Goal: Communication & Community: Answer question/provide support

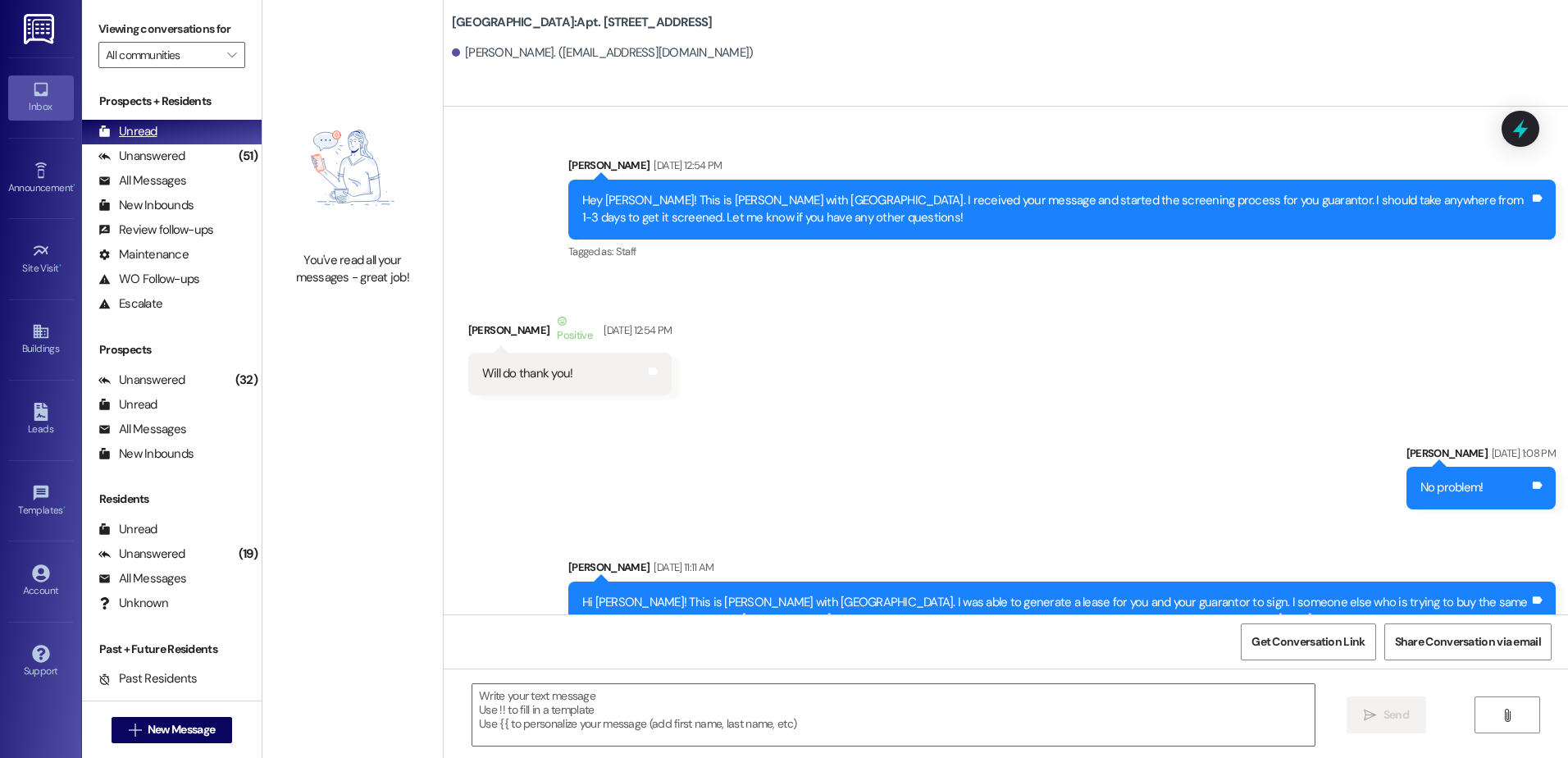
scroll to position [81084, 0]
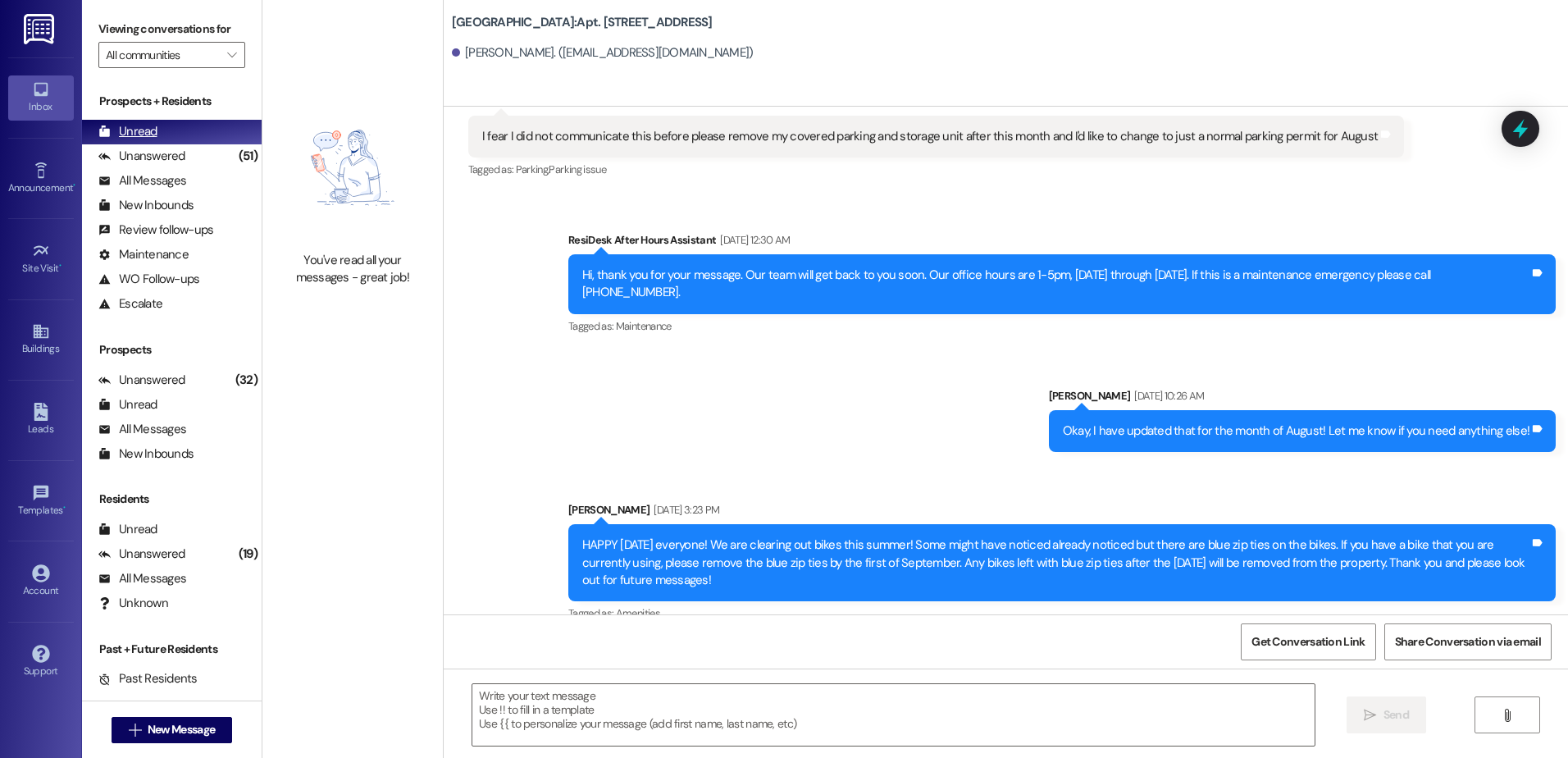
click at [177, 162] on div "Unanswered" at bounding box center [142, 157] width 87 height 18
click at [173, 134] on div "Unread (0)" at bounding box center [172, 132] width 180 height 25
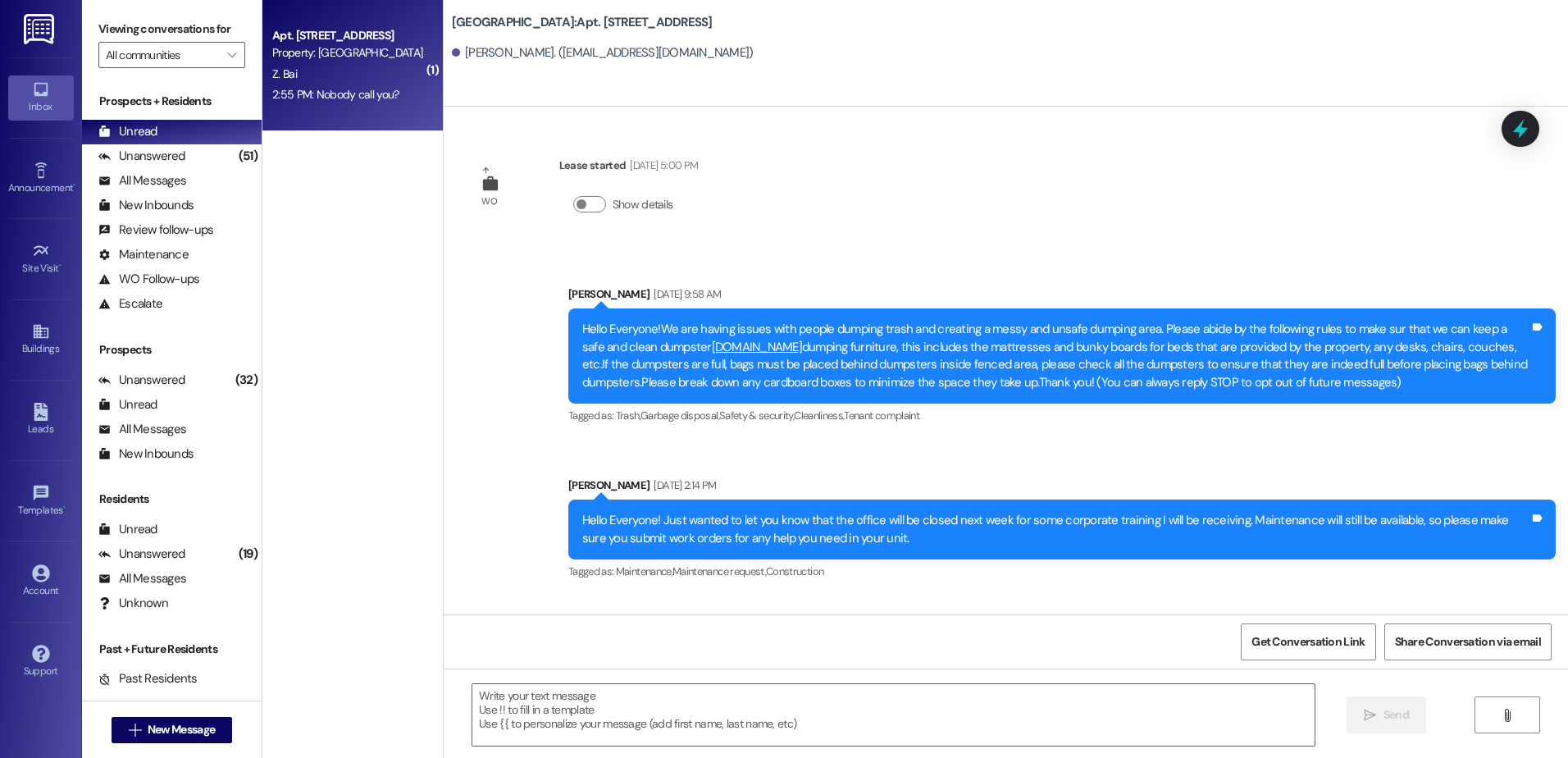
scroll to position [8780, 0]
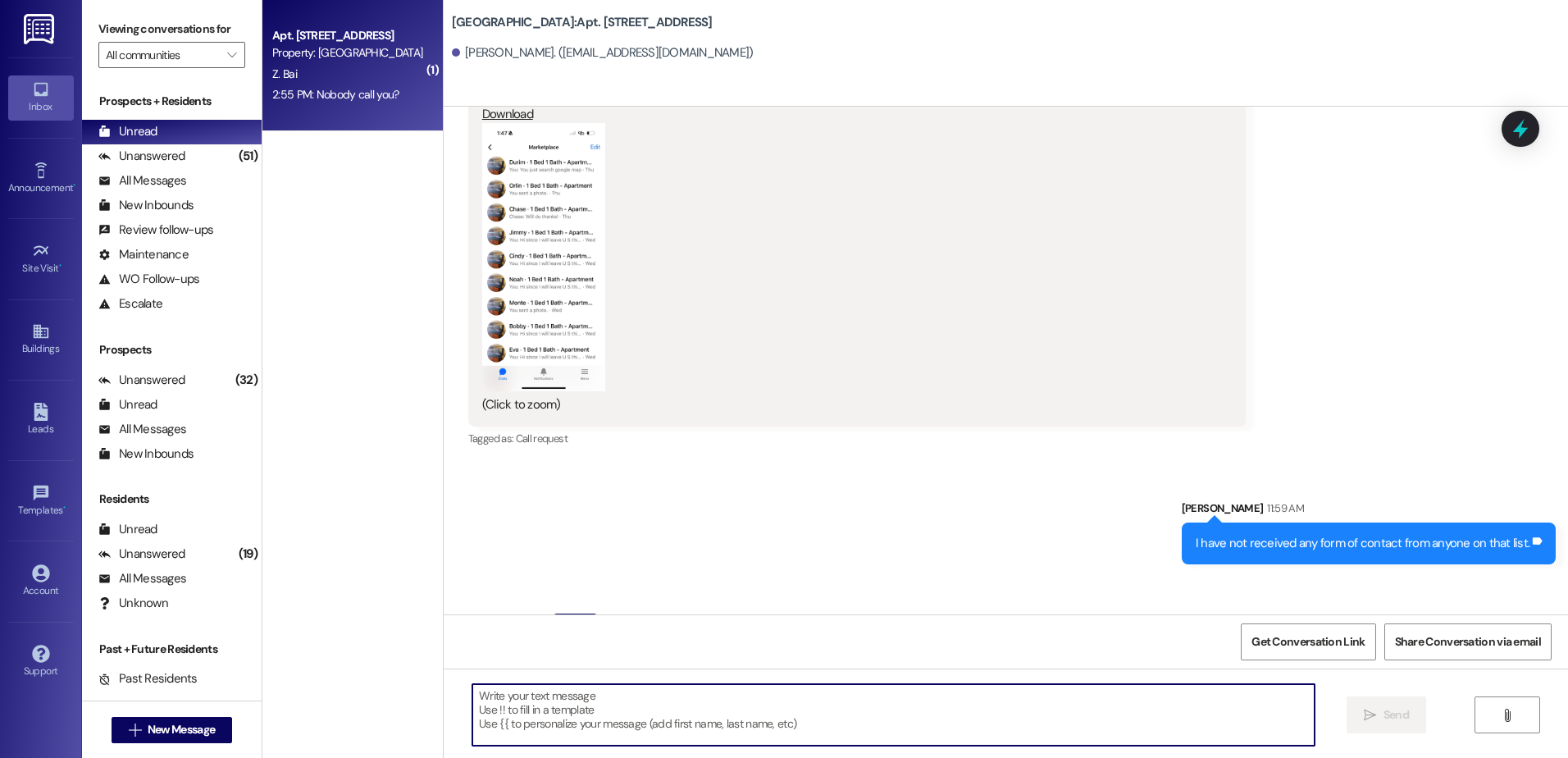
click at [563, 711] on textarea at bounding box center [894, 715] width 842 height 62
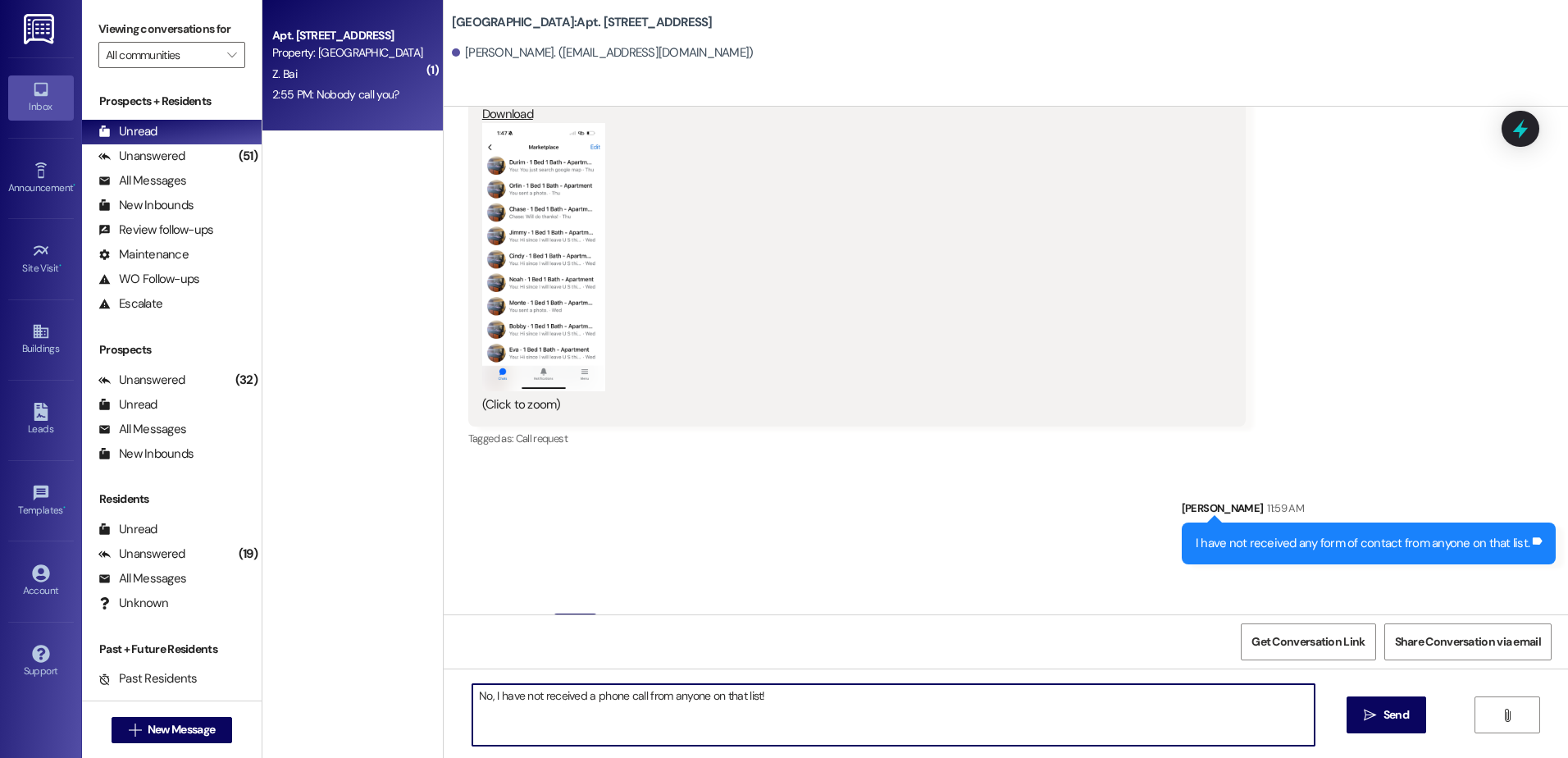
type textarea "No, I have not received a phone call from anyone on that list!"
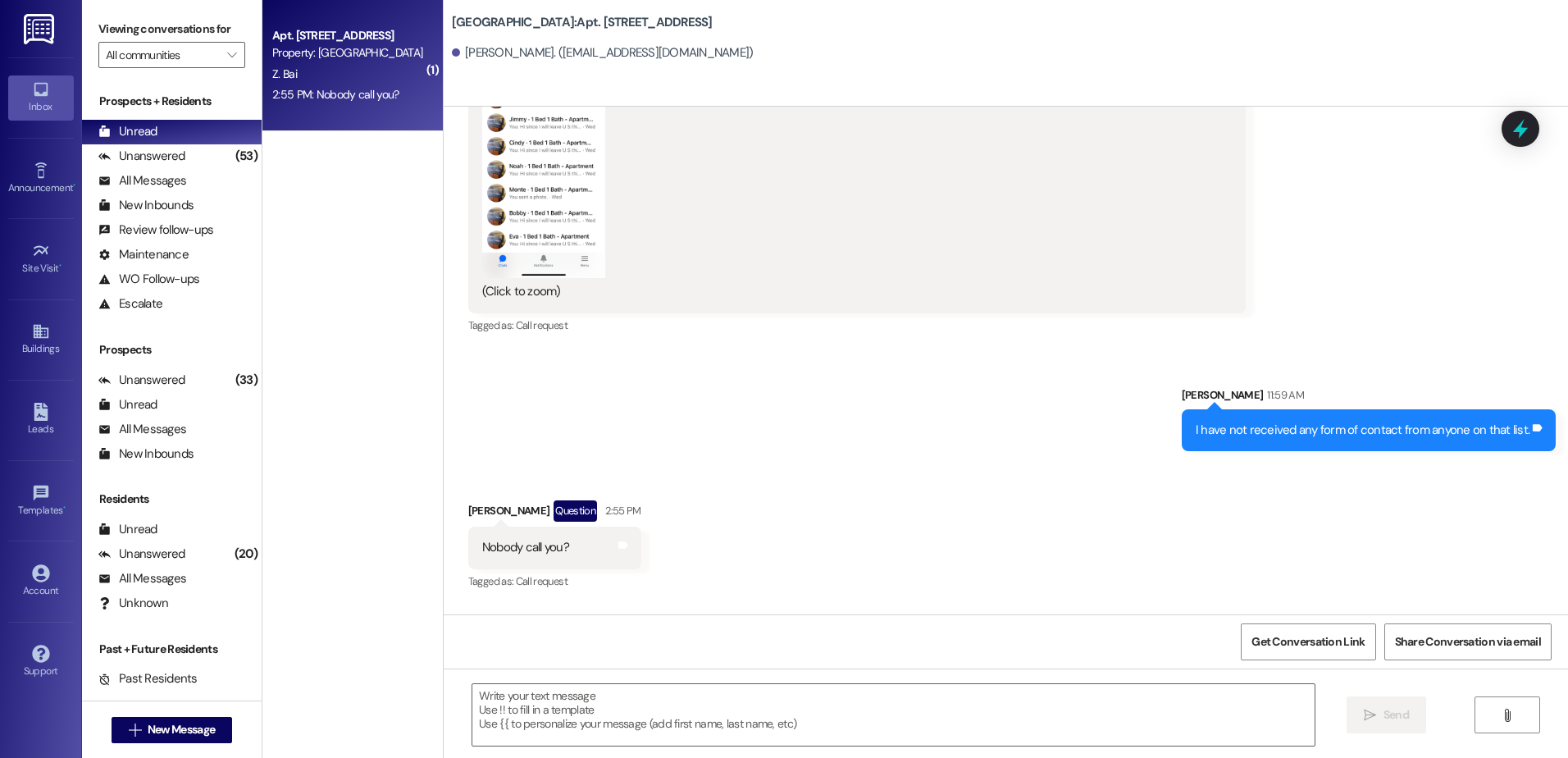
scroll to position [8894, 0]
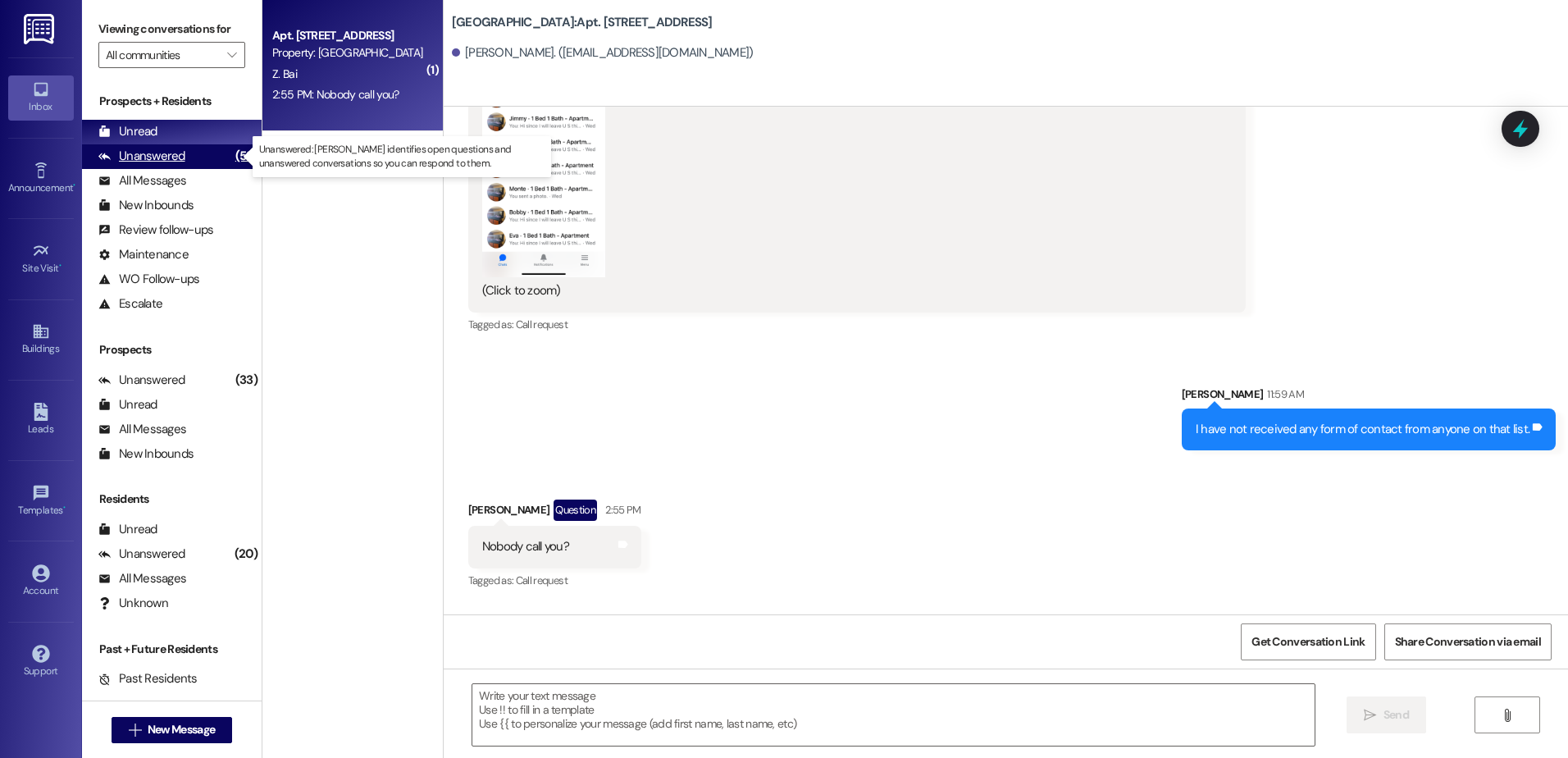
click at [156, 148] on div "Unanswered" at bounding box center [142, 157] width 87 height 18
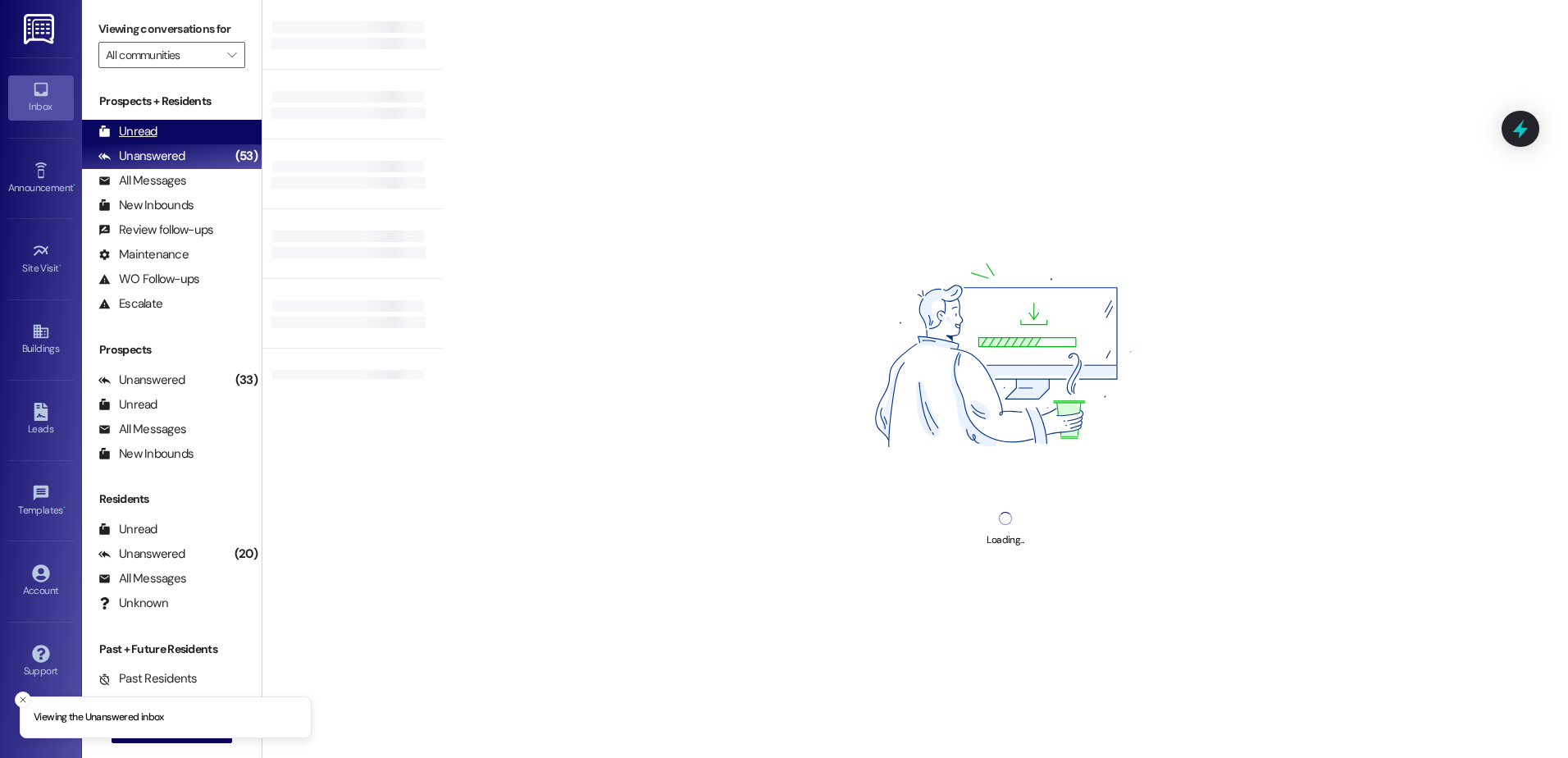
click at [161, 133] on div "Unread (0)" at bounding box center [172, 132] width 180 height 25
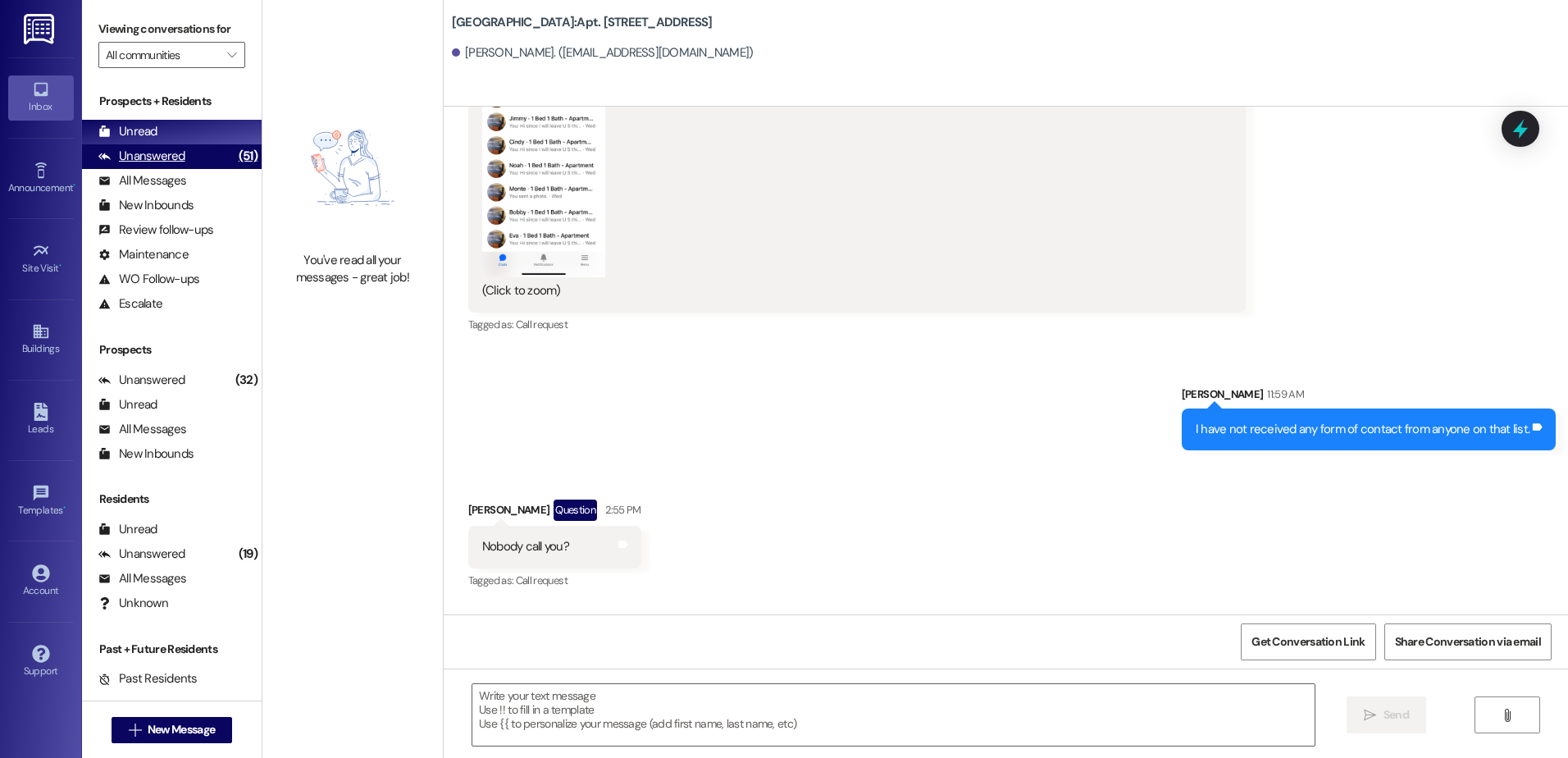
click at [234, 147] on div "(51)" at bounding box center [247, 156] width 27 height 26
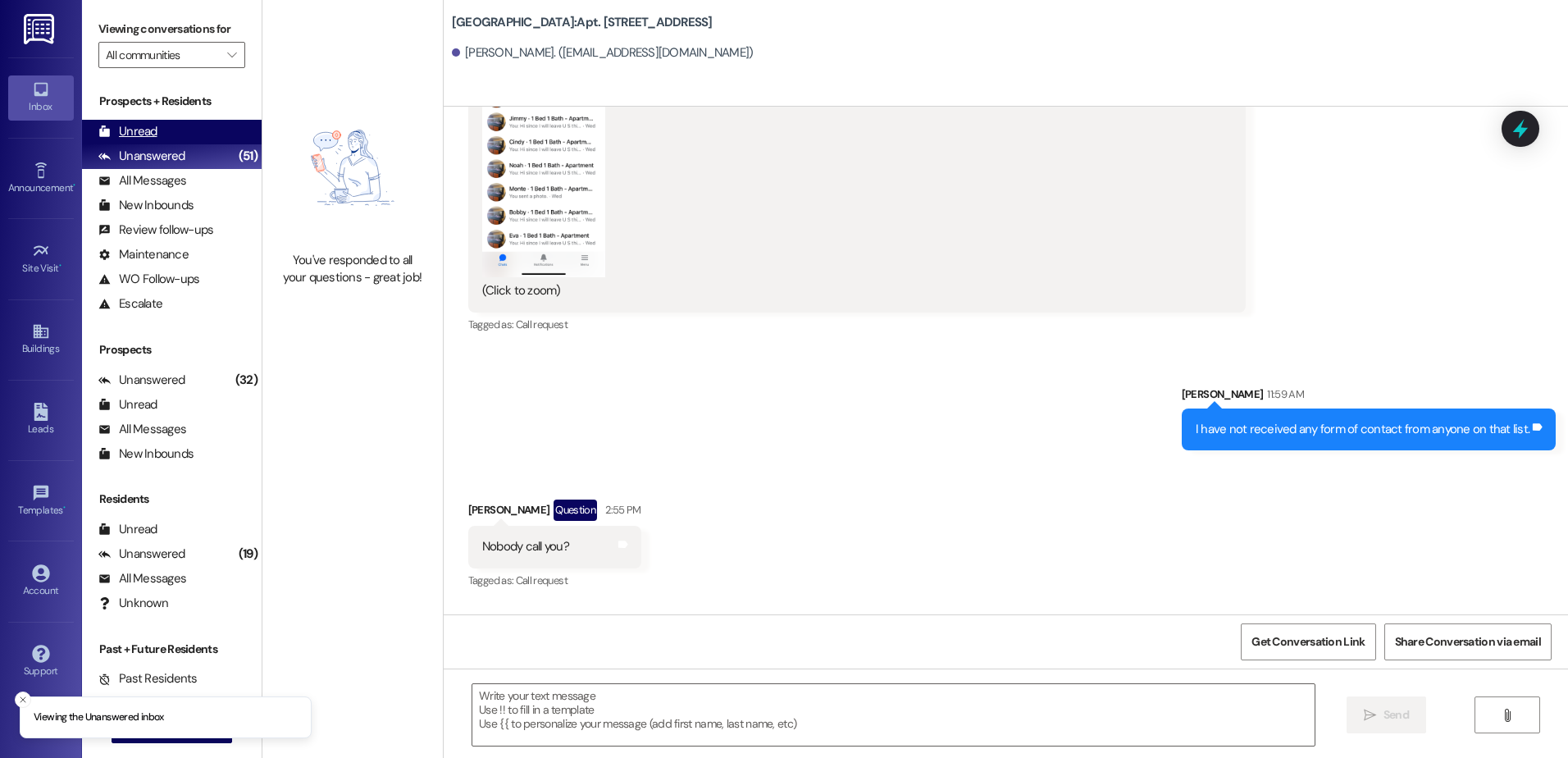
click at [208, 128] on div "Unread (0)" at bounding box center [172, 132] width 180 height 25
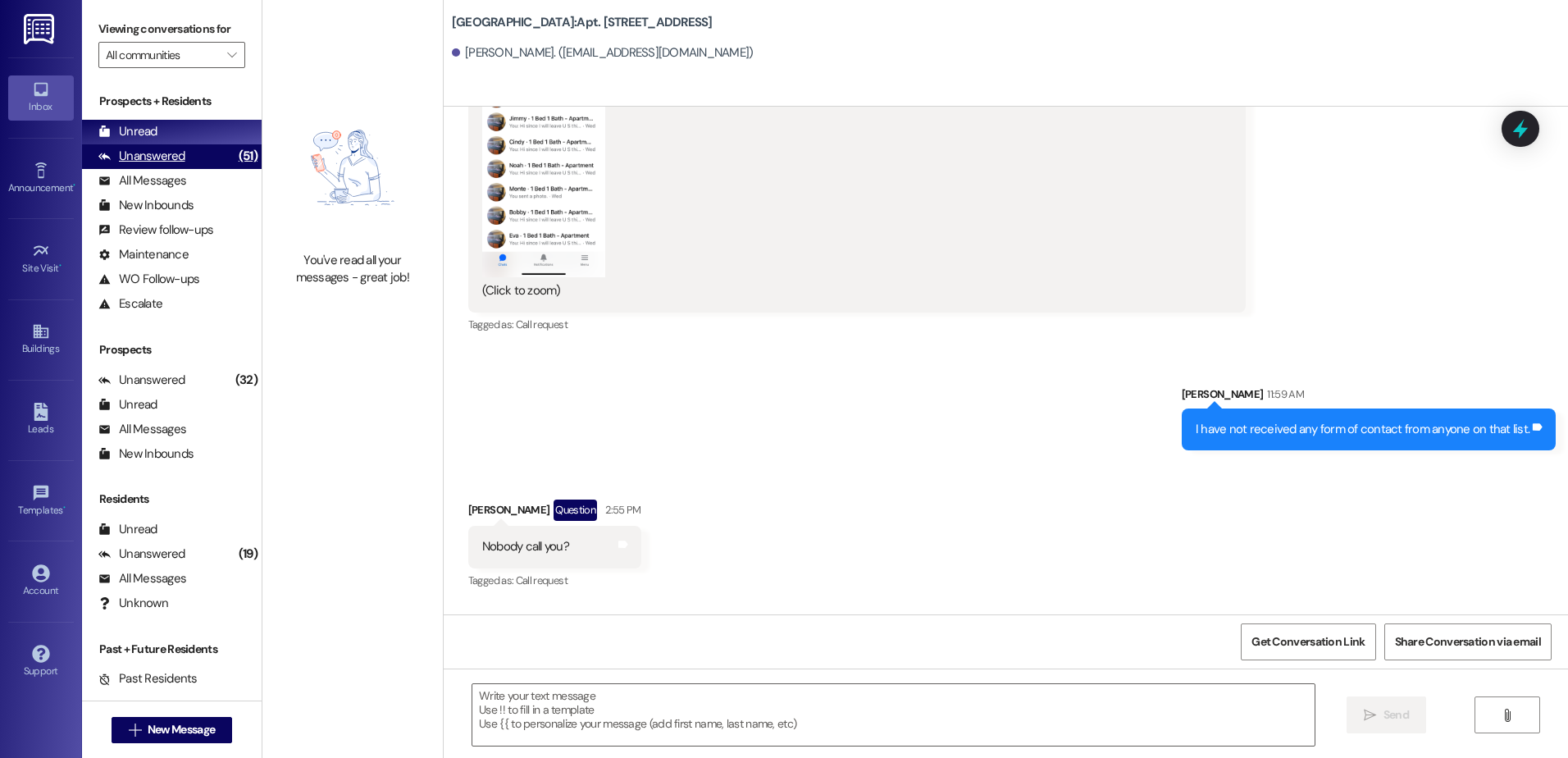
click at [144, 162] on div "Unanswered" at bounding box center [142, 157] width 87 height 18
click at [155, 133] on div "Unread" at bounding box center [128, 132] width 59 height 18
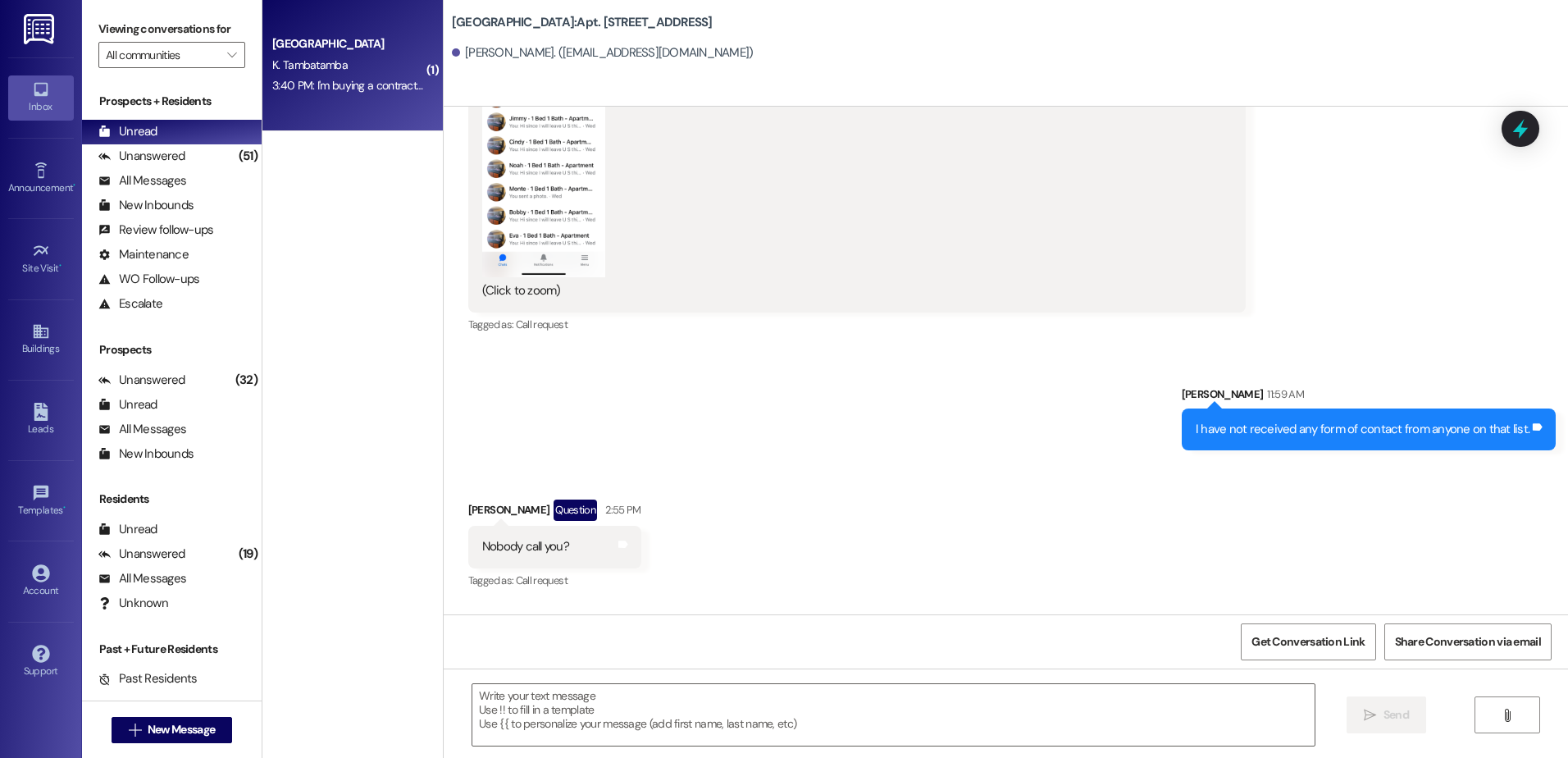
click at [364, 107] on div "[GEOGRAPHIC_DATA] K. Tambatamba 3:40 PM: I'm buying a contract from someone his…" at bounding box center [352, 65] width 180 height 131
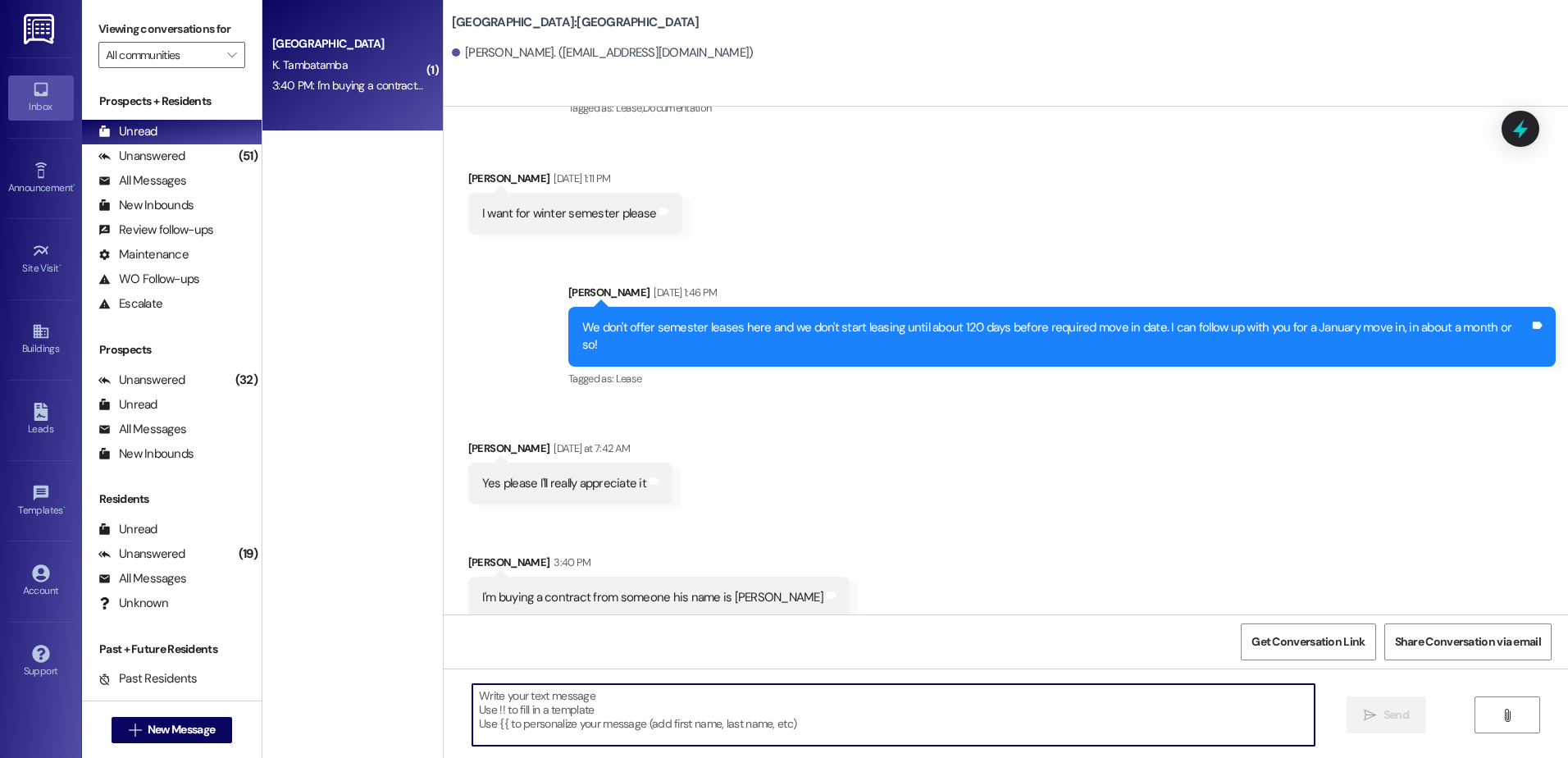
click at [594, 708] on textarea at bounding box center [894, 715] width 842 height 62
type textarea "did he happen to tell you the unit number?"
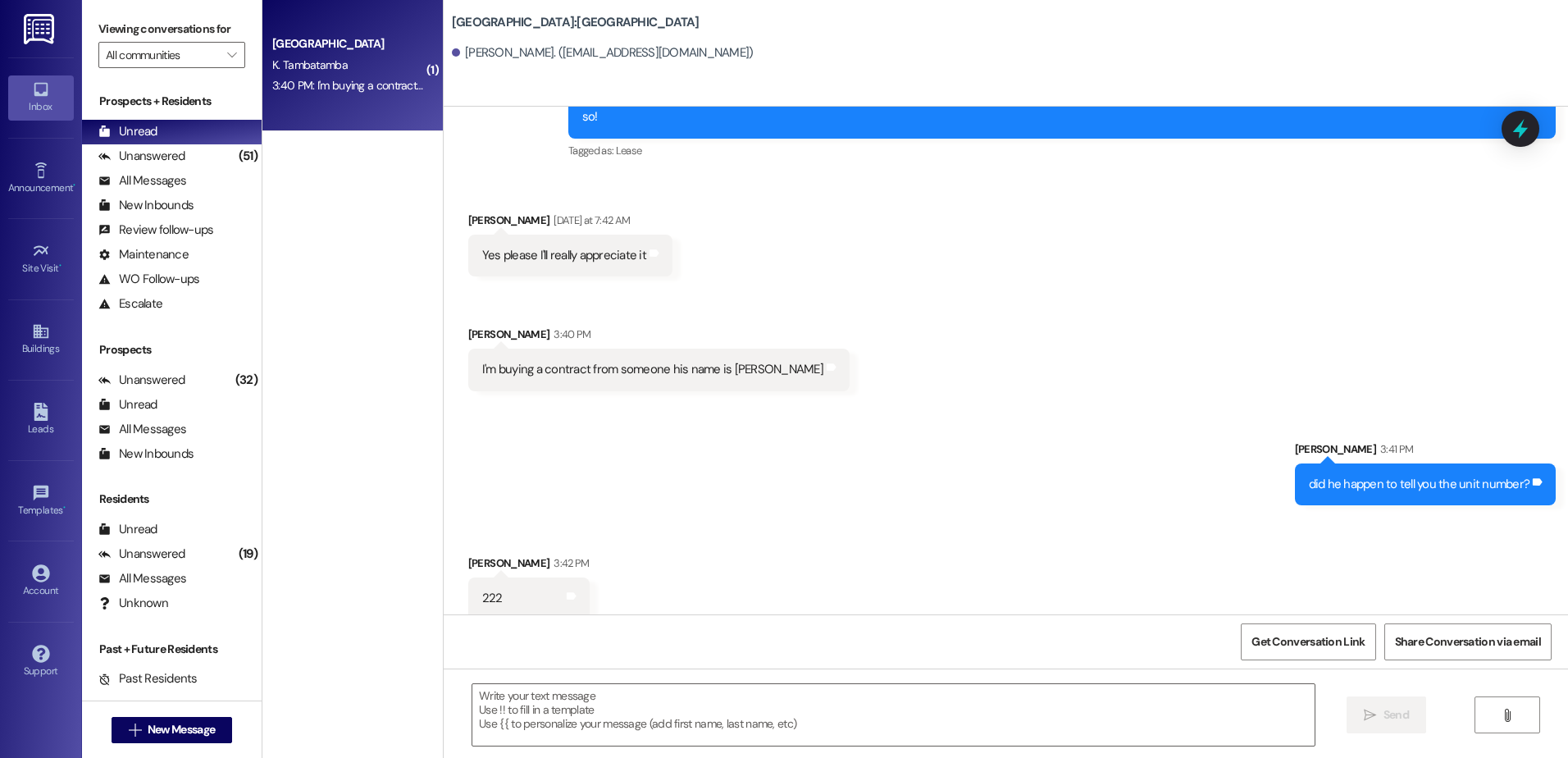
scroll to position [389, 0]
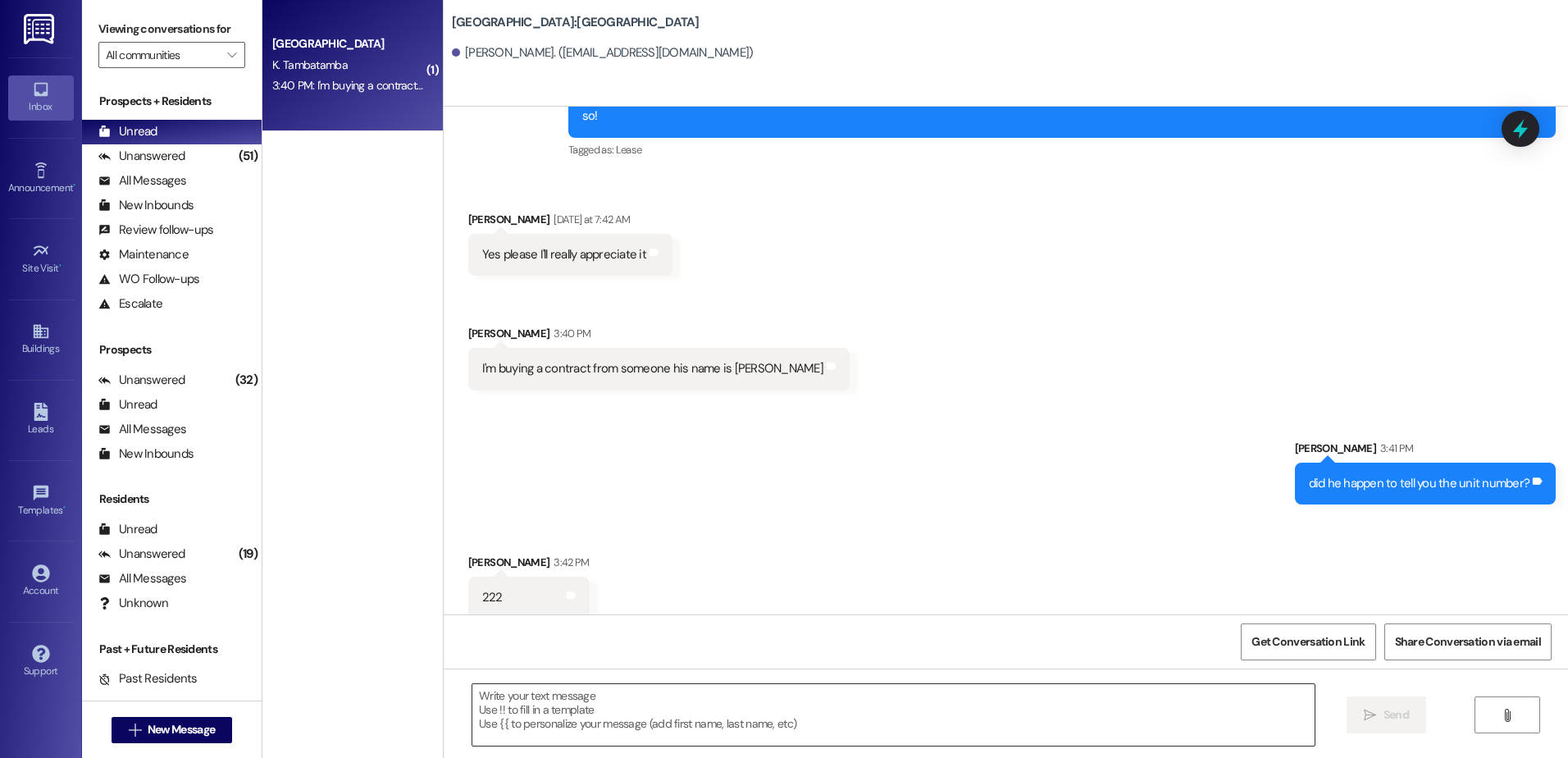
click at [515, 695] on textarea at bounding box center [894, 715] width 842 height 62
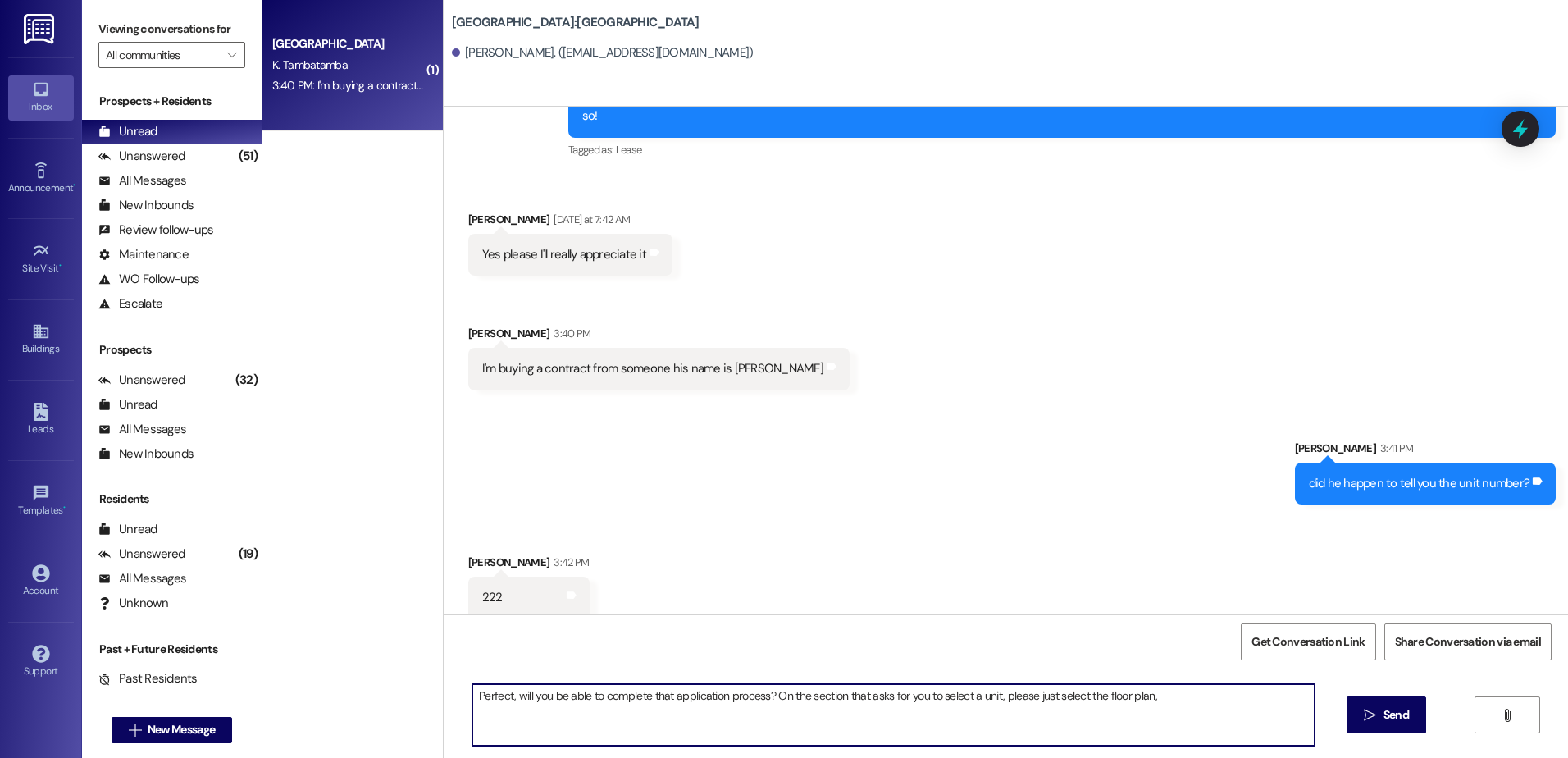
click at [1140, 696] on textarea "Perfect, will you be able to complete that application process? On the section …" at bounding box center [894, 715] width 842 height 62
click at [1154, 698] on textarea "Perfect, will you be able to complete that application process? On the section …" at bounding box center [894, 715] width 842 height 62
type textarea "Perfect, will you be able to complete that application process? On the section …"
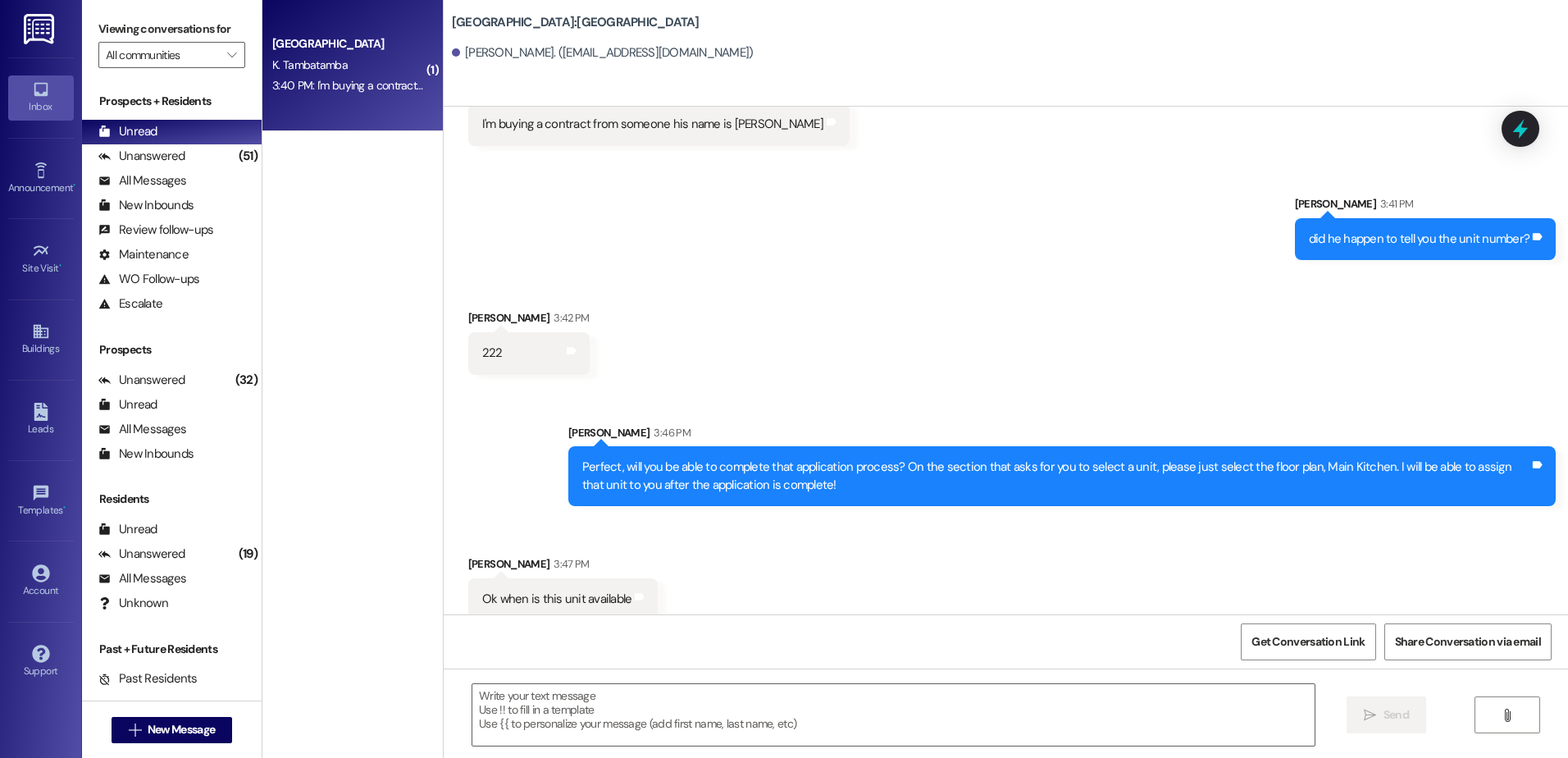
scroll to position [635, 0]
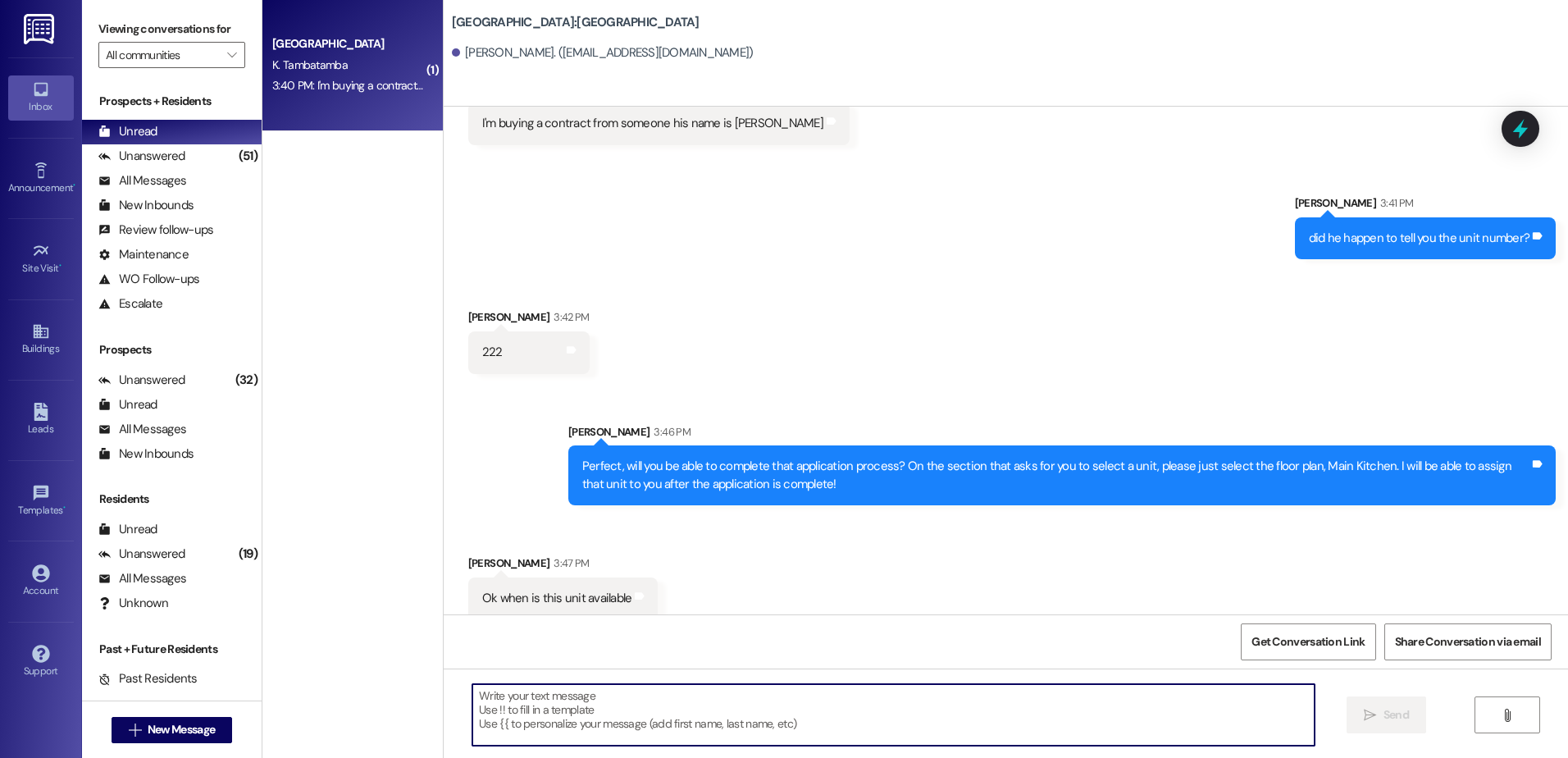
click at [672, 726] on textarea at bounding box center [894, 715] width 842 height 62
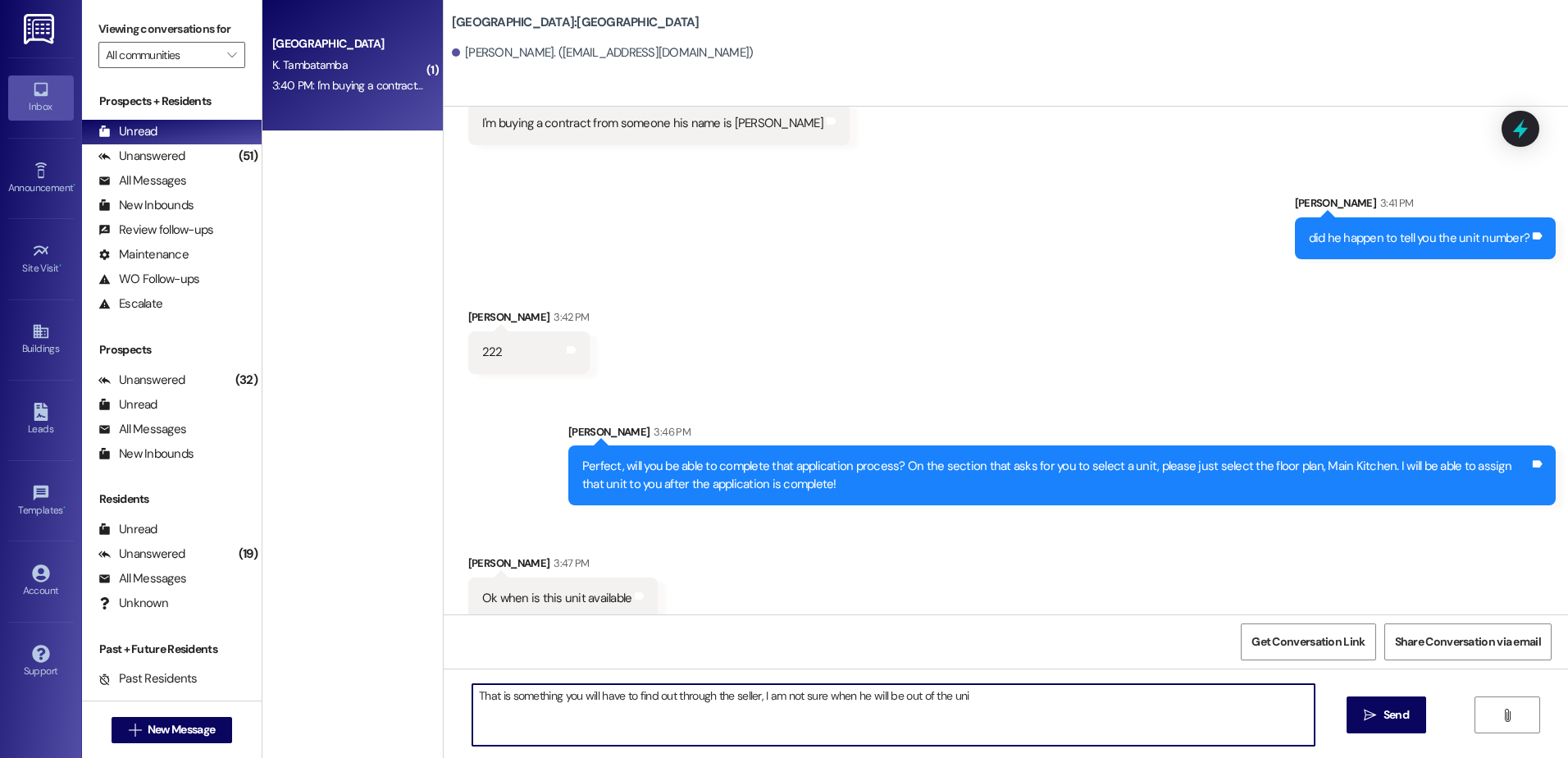
type textarea "That is something you will have to find out through the seller, I am not sure w…"
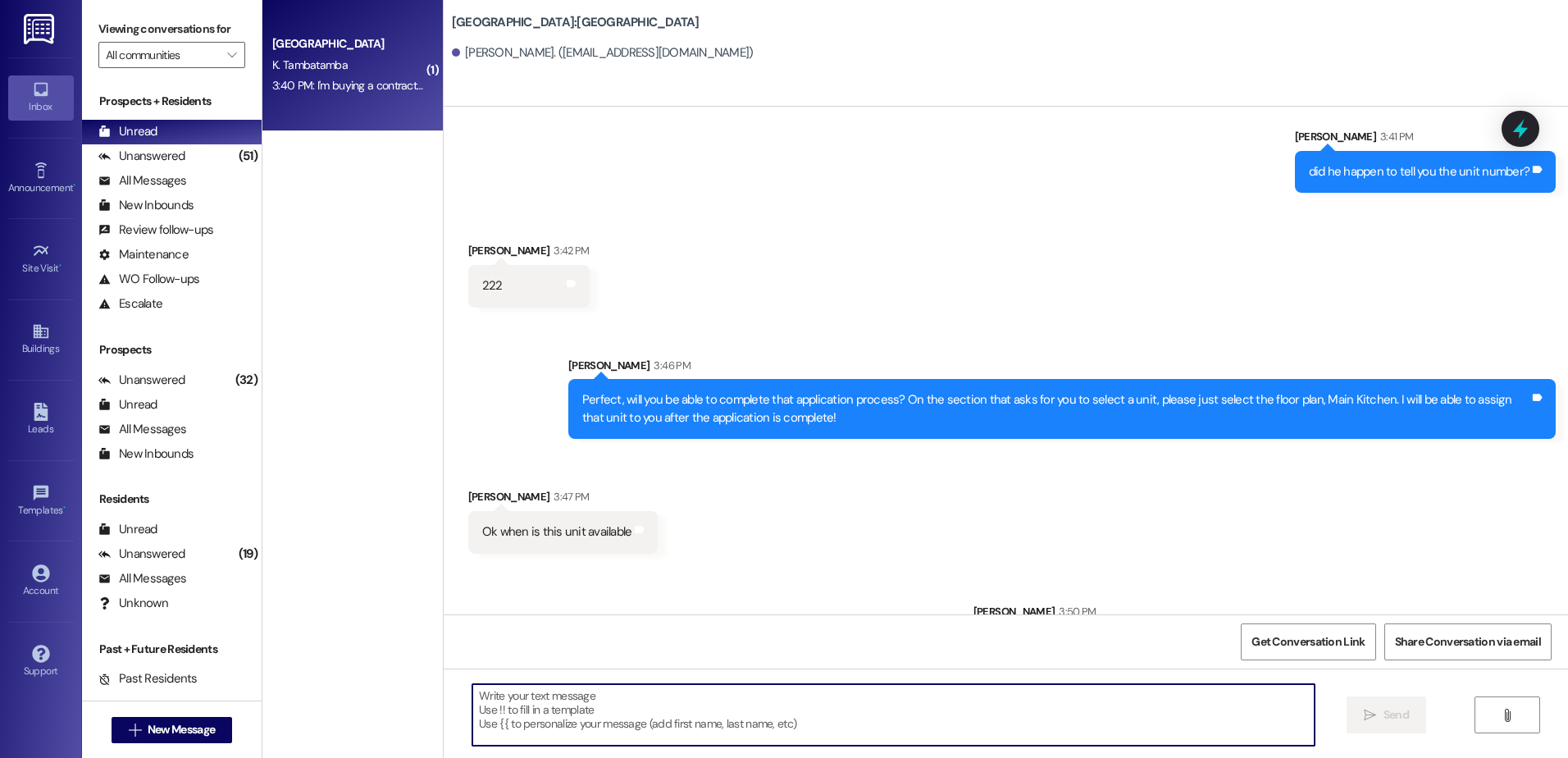
scroll to position [750, 0]
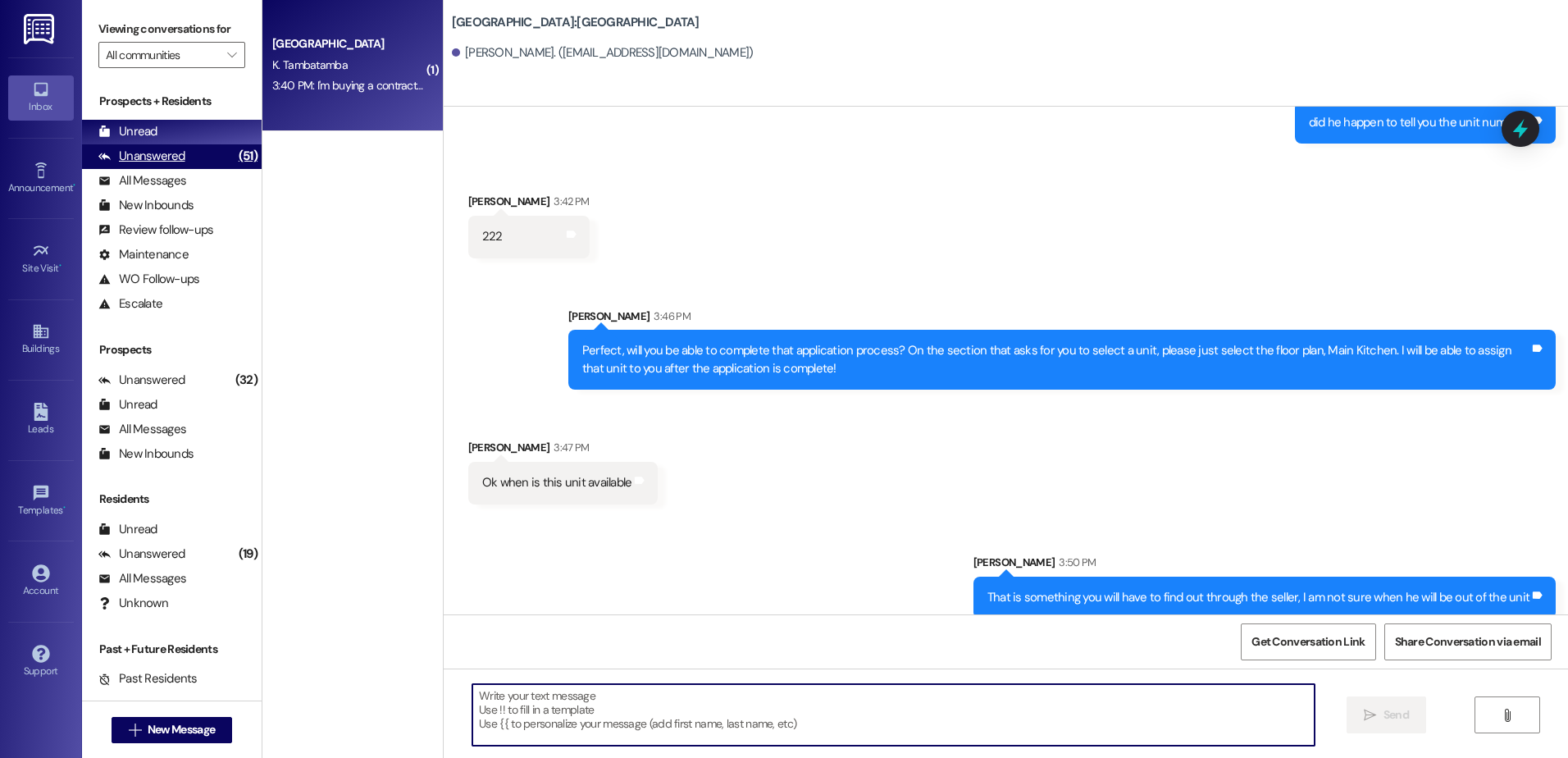
click at [127, 151] on div "Unanswered" at bounding box center [142, 157] width 87 height 18
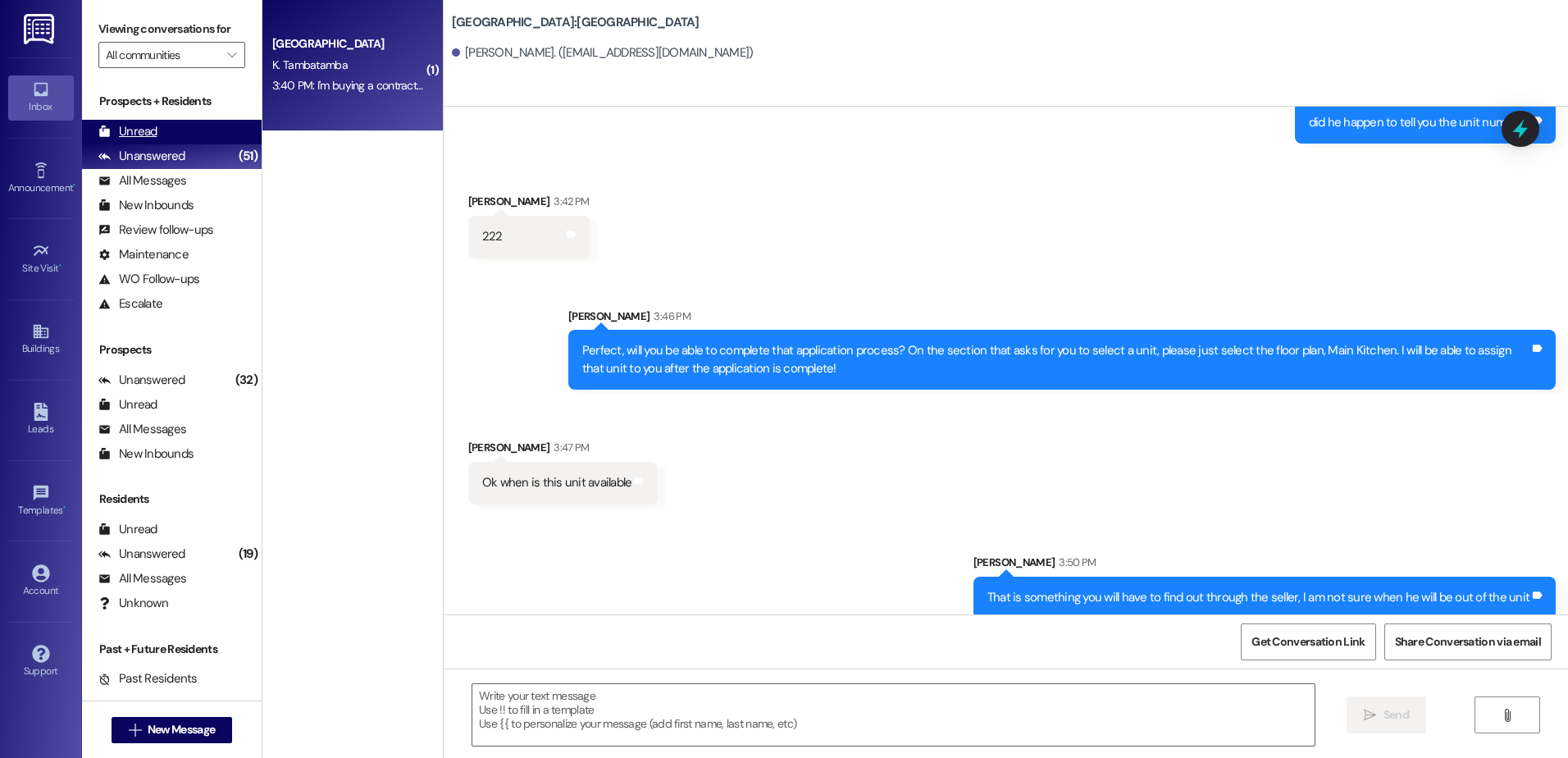
click at [132, 136] on div "Unread" at bounding box center [128, 132] width 59 height 18
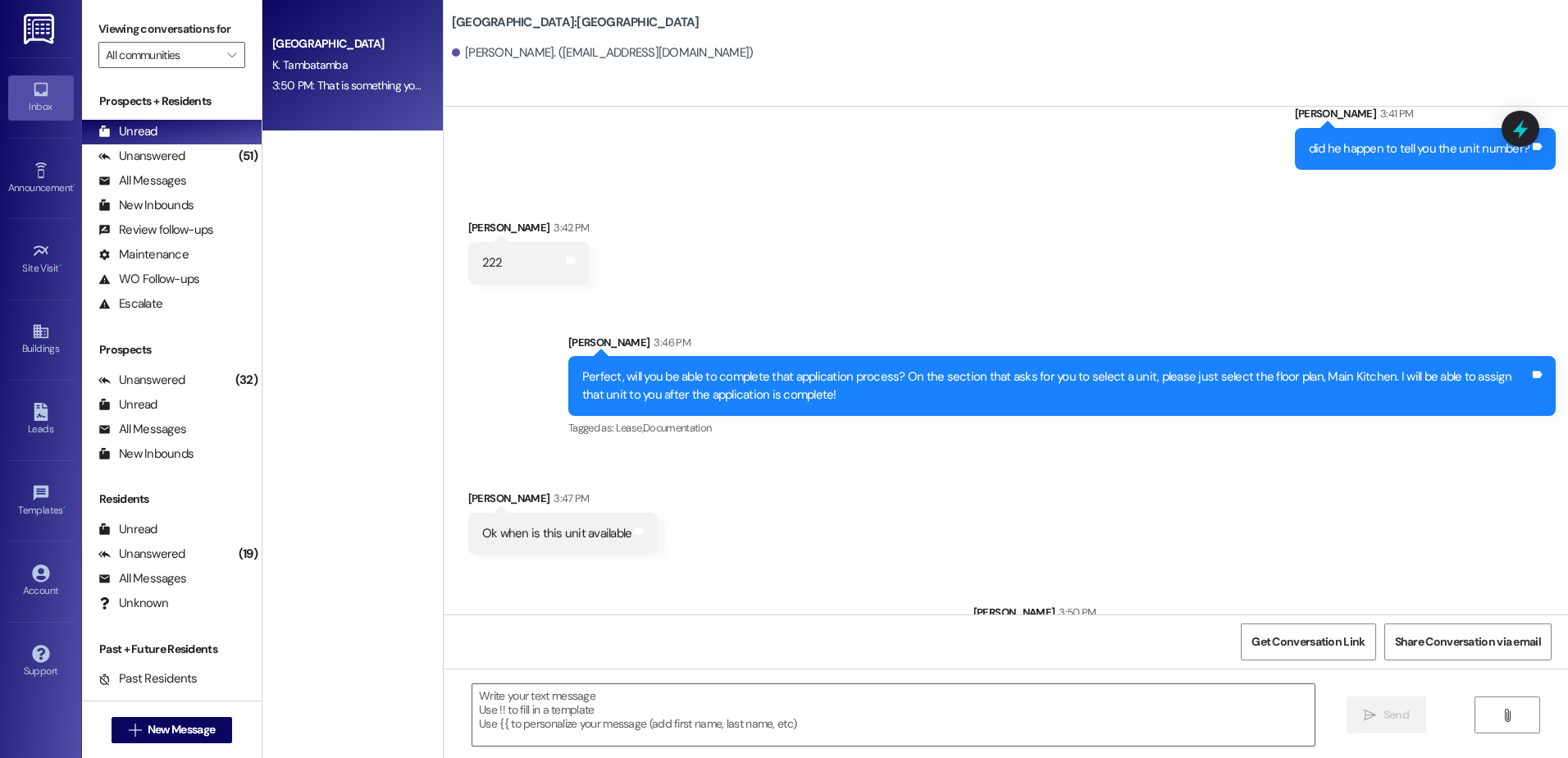
scroll to position [774, 0]
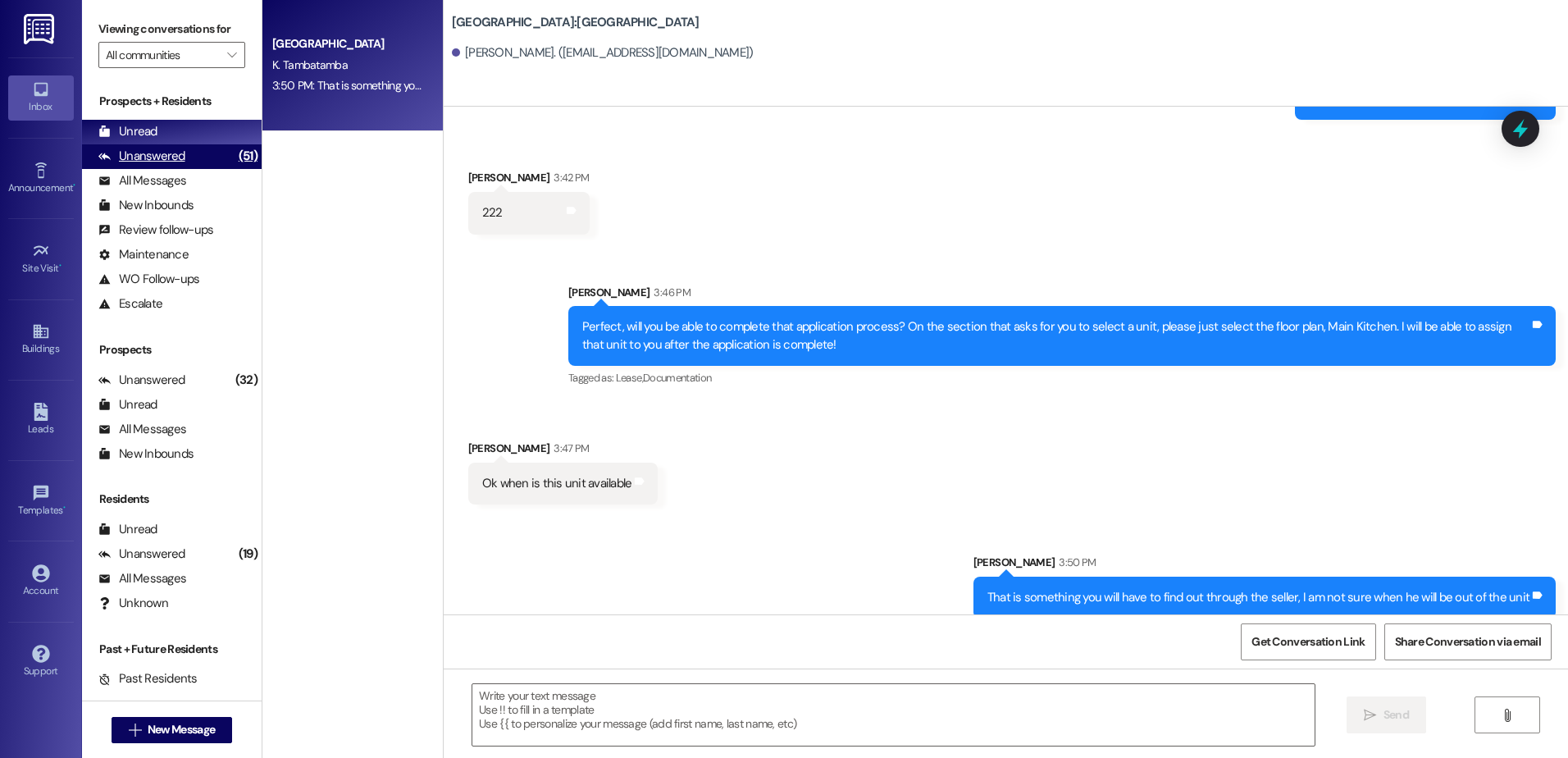
click at [202, 159] on div "Unanswered (51)" at bounding box center [172, 157] width 180 height 25
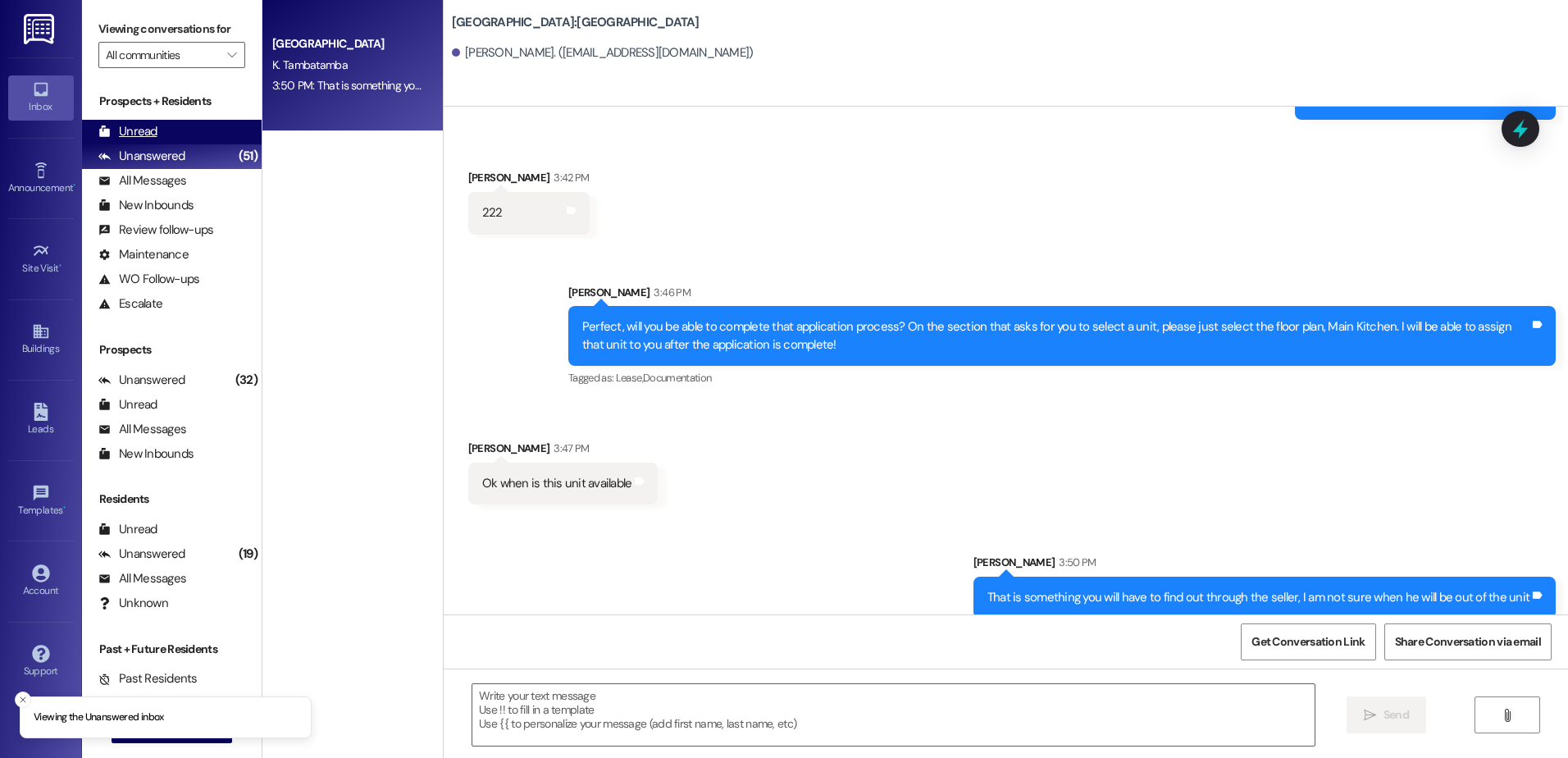
click at [194, 137] on div "Unread (0)" at bounding box center [172, 132] width 180 height 25
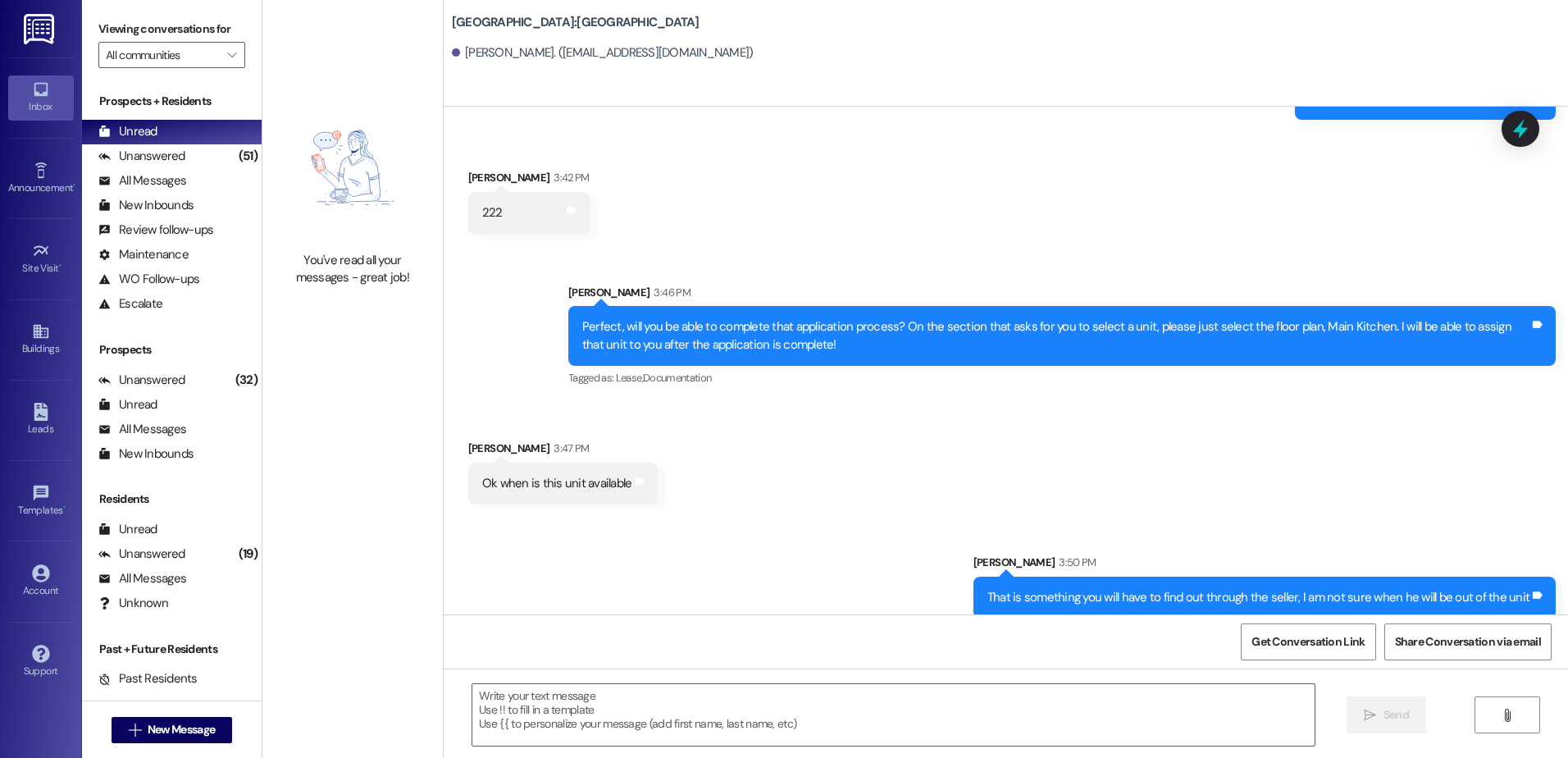
click at [1034, 452] on div "Received via SMS [PERSON_NAME] 3:47 PM Ok when is this unit available Tags and …" at bounding box center [1005, 459] width 1124 height 114
click at [178, 152] on div "Unanswered" at bounding box center [142, 157] width 87 height 18
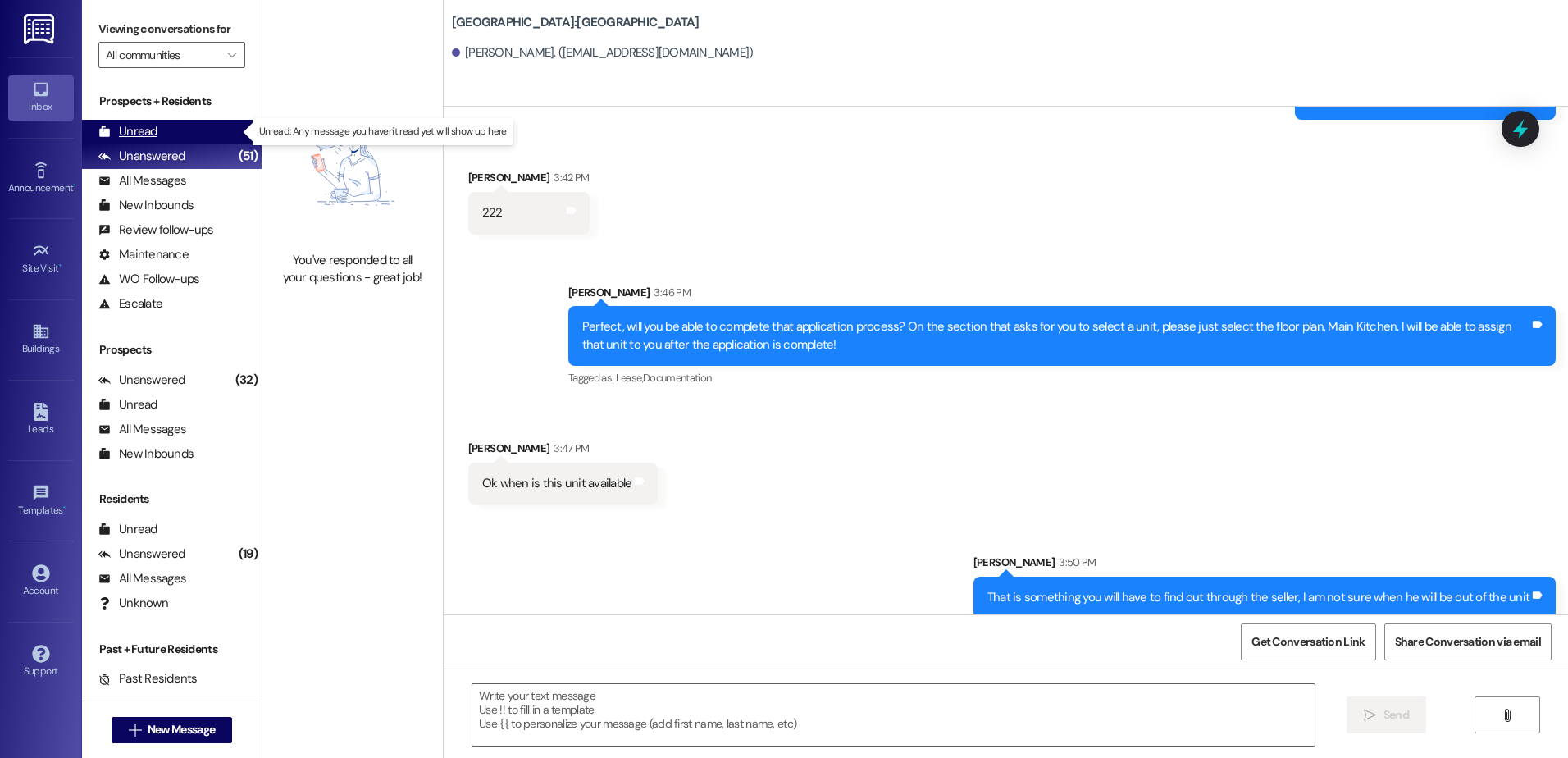
click at [168, 131] on div "Unread (0)" at bounding box center [172, 132] width 180 height 25
